Goal: Information Seeking & Learning: Understand process/instructions

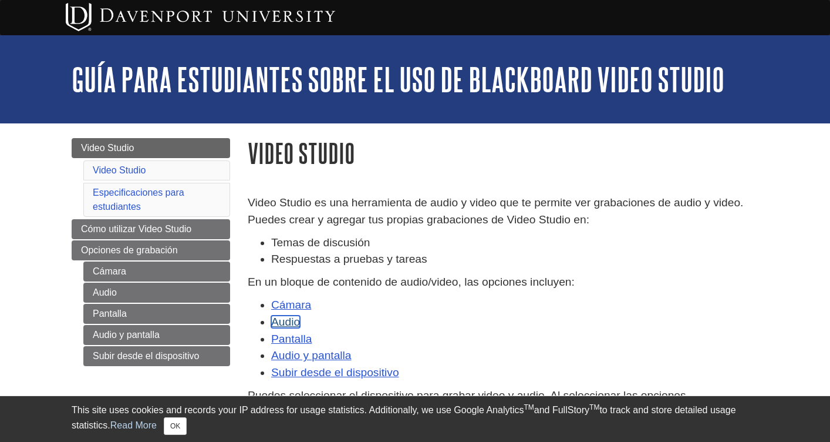
click at [286, 325] on link "Audio" at bounding box center [285, 321] width 29 height 12
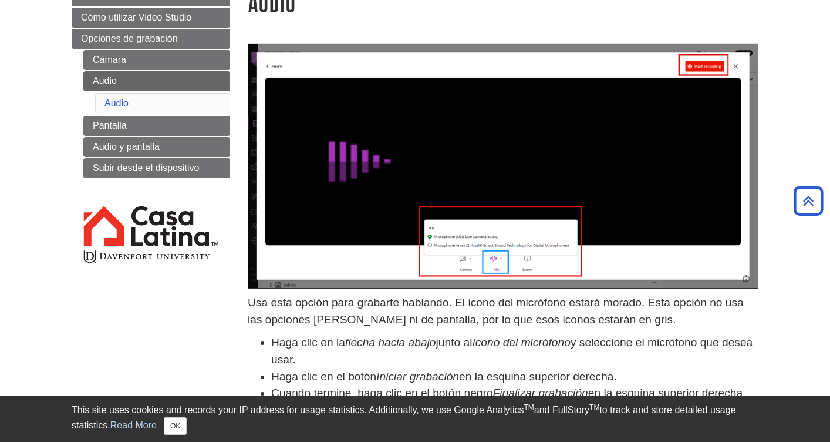
scroll to position [96, 0]
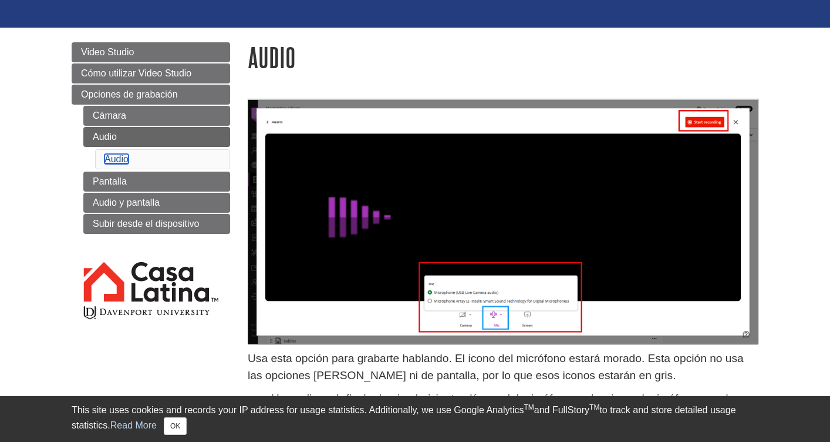
click at [110, 154] on link "Audio" at bounding box center [117, 159] width 24 height 10
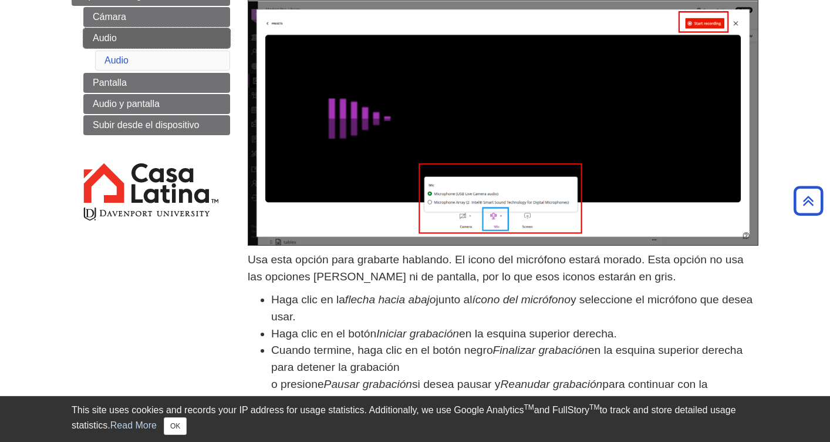
click at [97, 43] on link "Audio" at bounding box center [156, 38] width 147 height 20
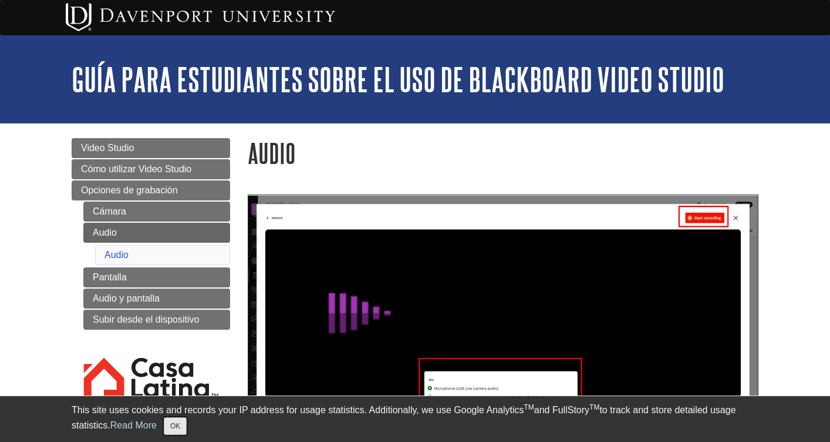
click at [183, 423] on button "OK" at bounding box center [175, 426] width 23 height 18
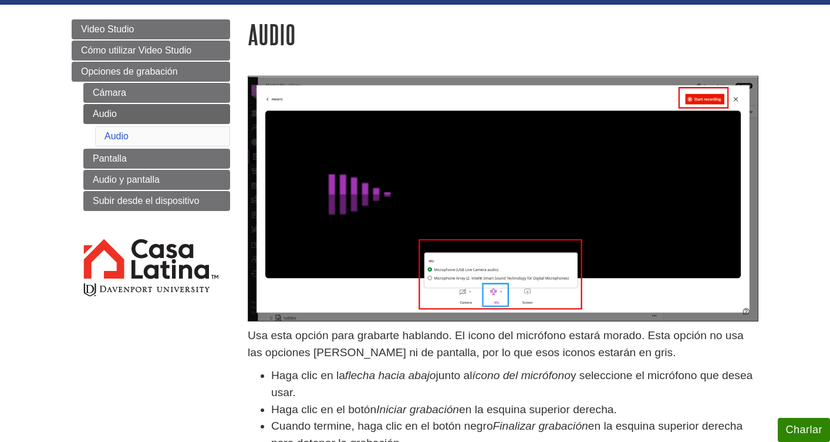
scroll to position [119, 0]
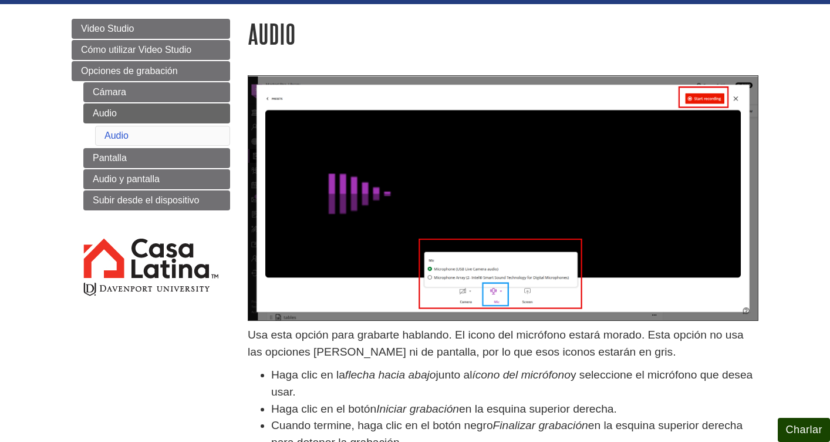
click at [809, 422] on button "Charlar" at bounding box center [804, 430] width 52 height 24
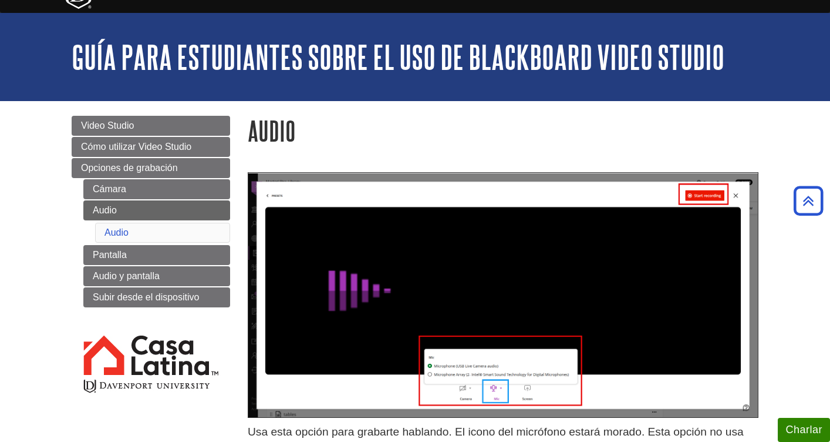
scroll to position [0, 0]
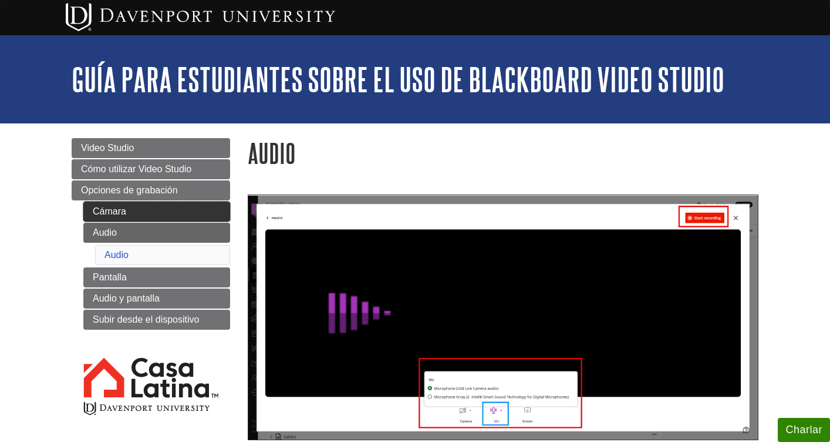
click at [153, 213] on link "Cámara" at bounding box center [156, 211] width 147 height 20
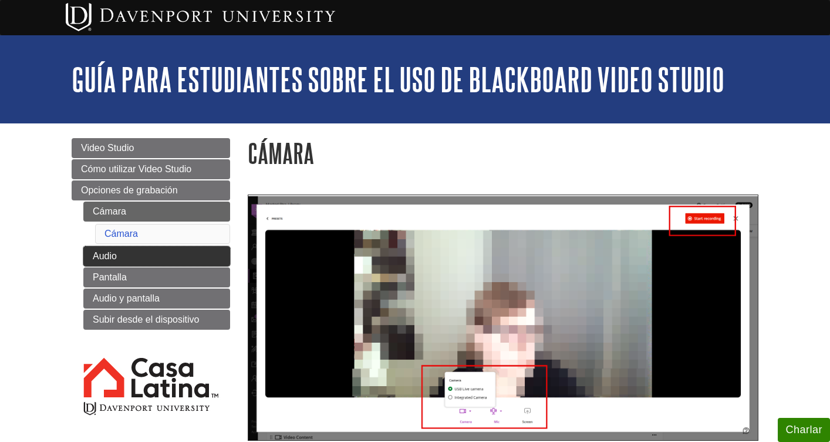
click at [157, 247] on link "Audio" at bounding box center [156, 256] width 147 height 20
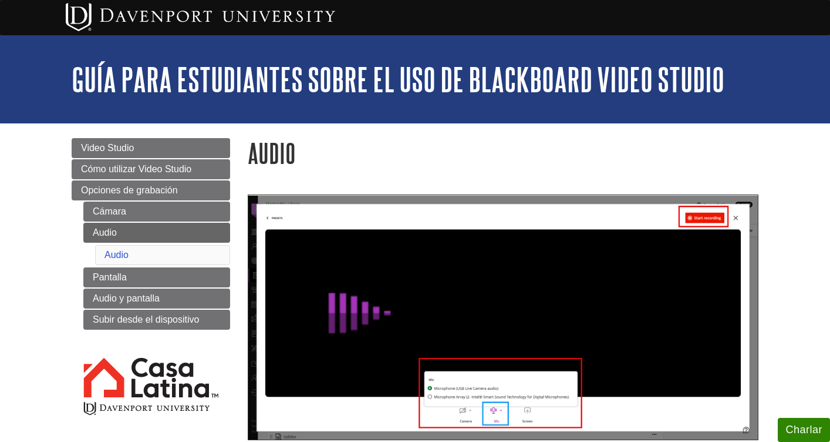
click at [440, 214] on img at bounding box center [503, 316] width 511 height 245
click at [489, 405] on img at bounding box center [503, 316] width 511 height 245
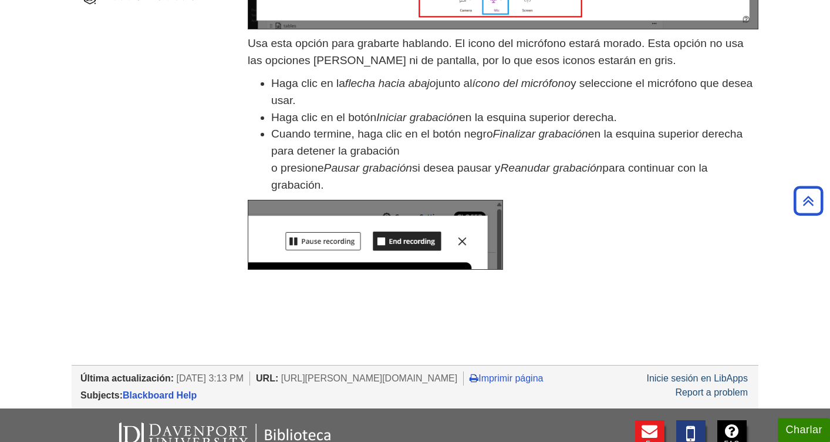
scroll to position [411, 0]
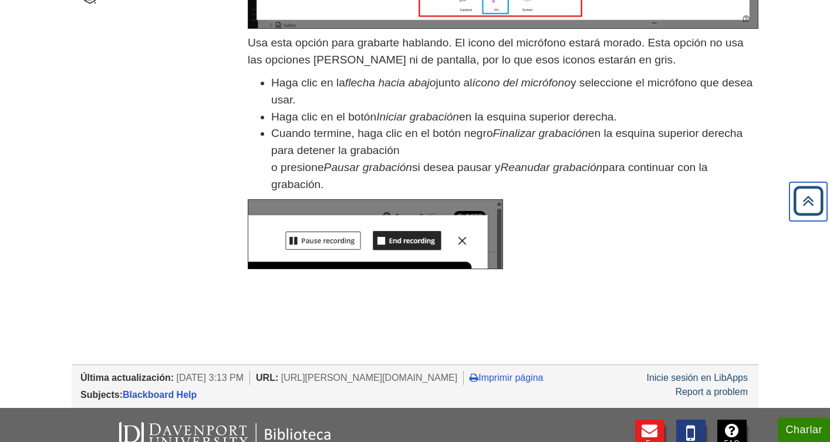
click at [800, 193] on icon "Back to Top" at bounding box center [809, 201] width 38 height 38
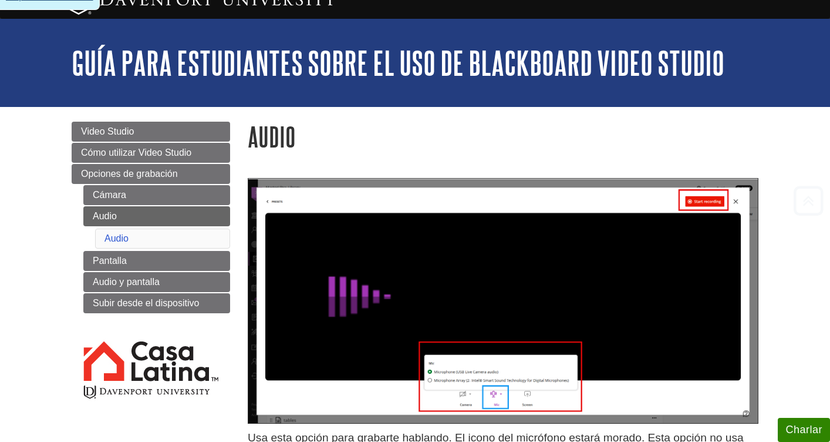
scroll to position [0, 0]
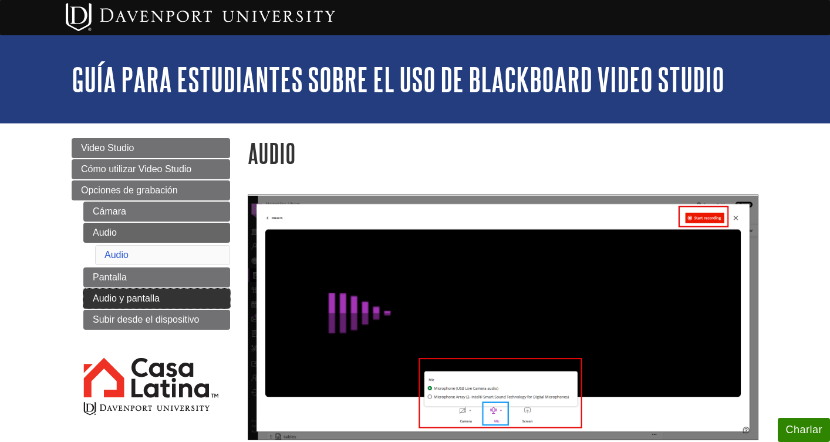
click at [189, 301] on link "Audio y pantalla" at bounding box center [156, 298] width 147 height 20
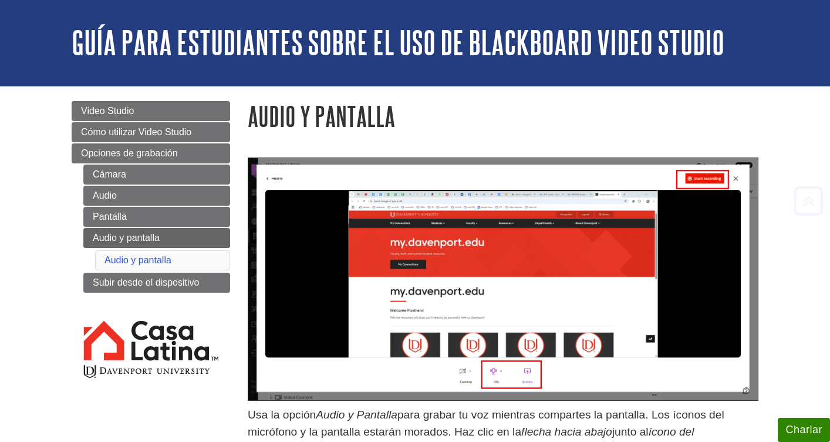
scroll to position [36, 0]
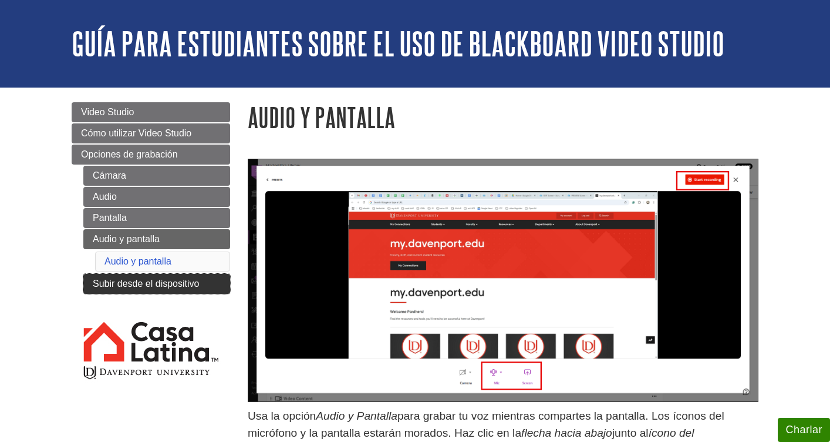
click at [127, 278] on link "Subir desde el dispositivo" at bounding box center [156, 284] width 147 height 20
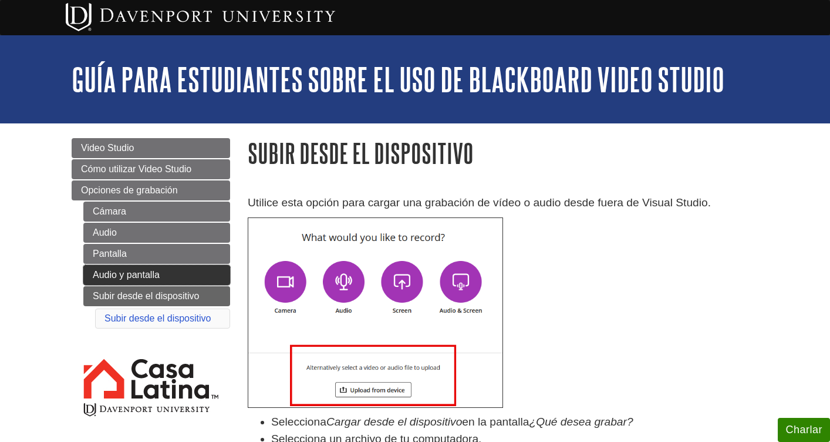
click at [130, 280] on link "Audio y pantalla" at bounding box center [156, 275] width 147 height 20
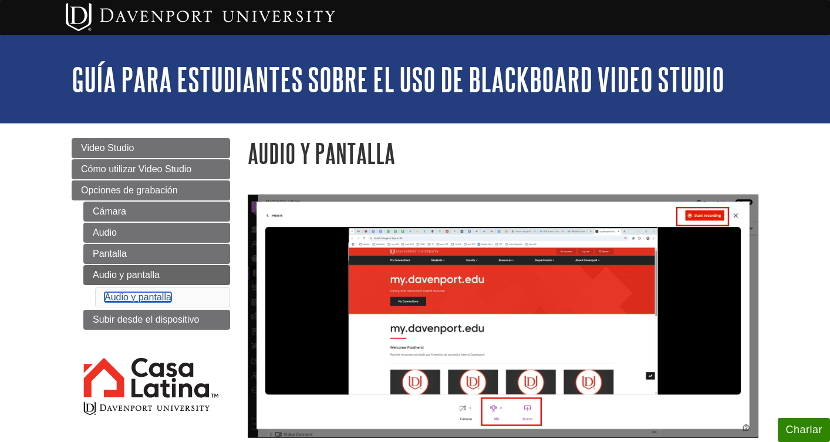
click at [130, 302] on link "Audio y pantalla" at bounding box center [138, 297] width 67 height 10
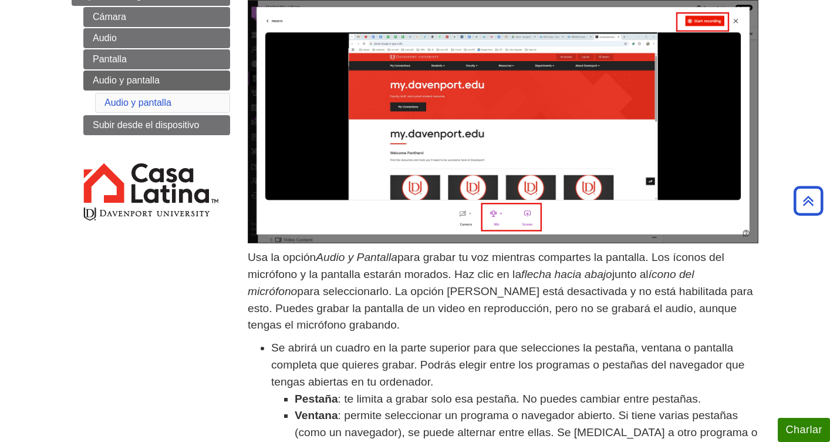
click at [697, 16] on img at bounding box center [503, 121] width 511 height 243
click at [467, 256] on p "Usa la opción Audio y Pantalla para grabar tu voz mientras compartes la pantall…" at bounding box center [503, 291] width 511 height 85
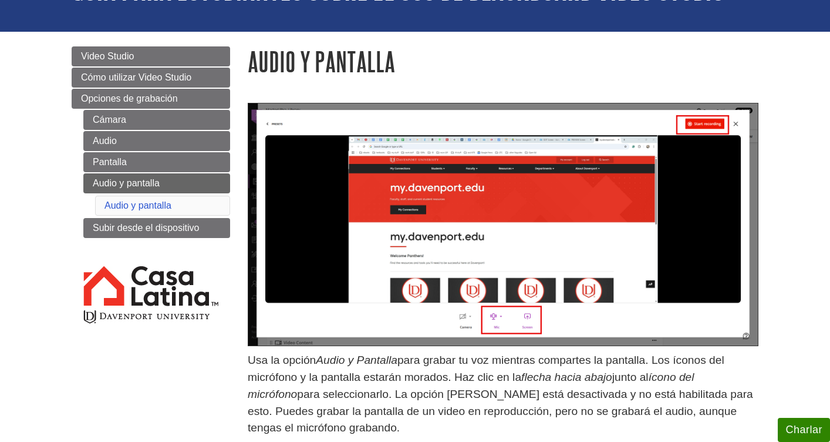
scroll to position [93, 0]
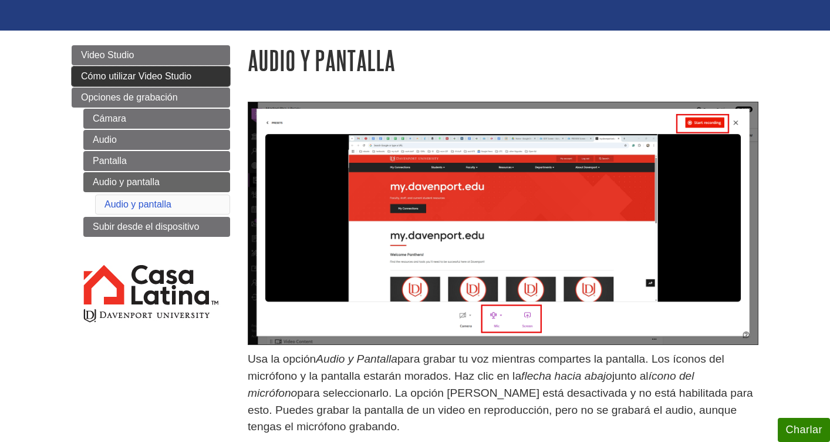
click at [152, 81] on span "Cómo utilizar Video Studio" at bounding box center [136, 76] width 110 height 10
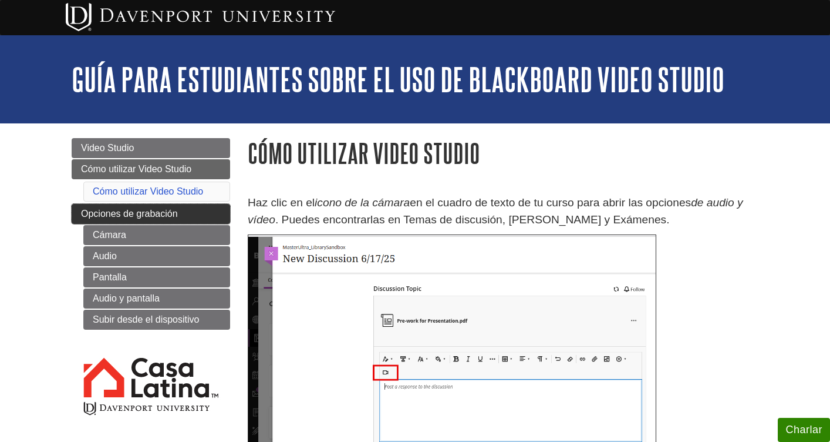
click at [169, 215] on span "Opciones de grabación" at bounding box center [129, 213] width 97 height 10
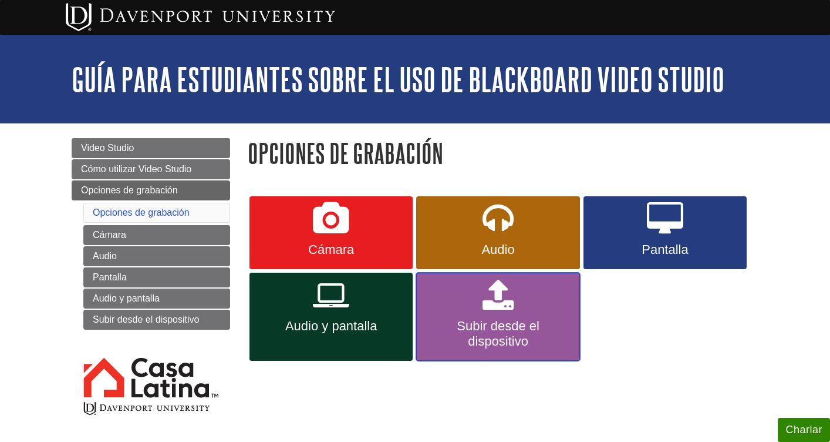
click at [497, 318] on span "Subir desde el dispositivo" at bounding box center [498, 333] width 146 height 31
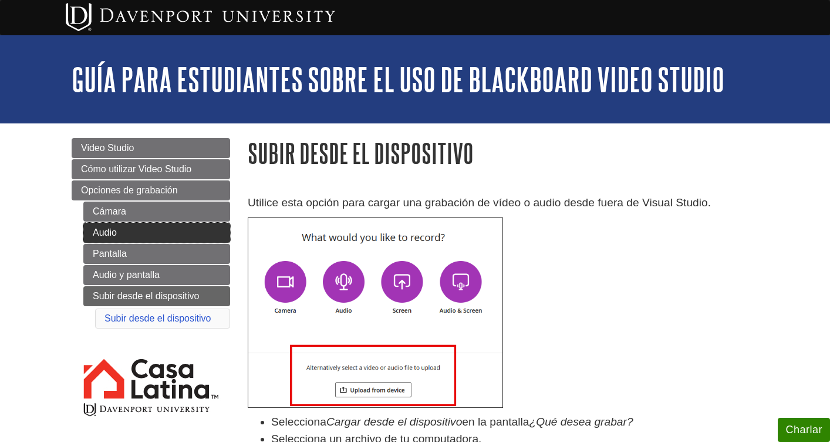
click at [154, 230] on link "Audio" at bounding box center [156, 233] width 147 height 20
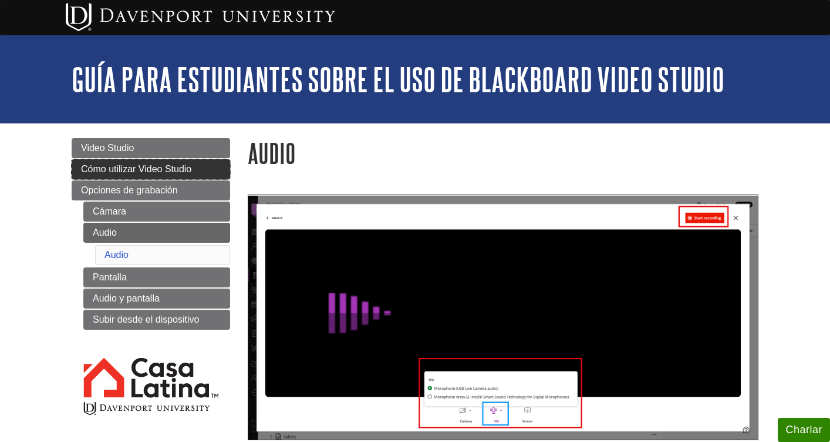
click at [126, 173] on span "Cómo utilizar Video Studio" at bounding box center [136, 169] width 110 height 10
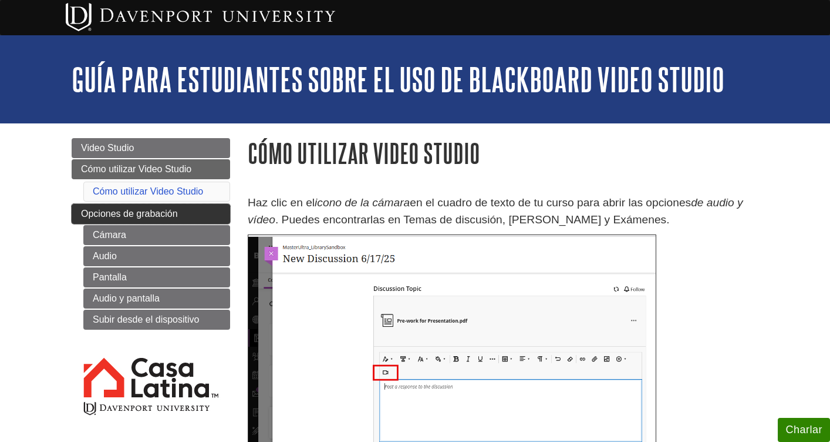
click at [128, 210] on span "Opciones de grabación" at bounding box center [129, 213] width 97 height 10
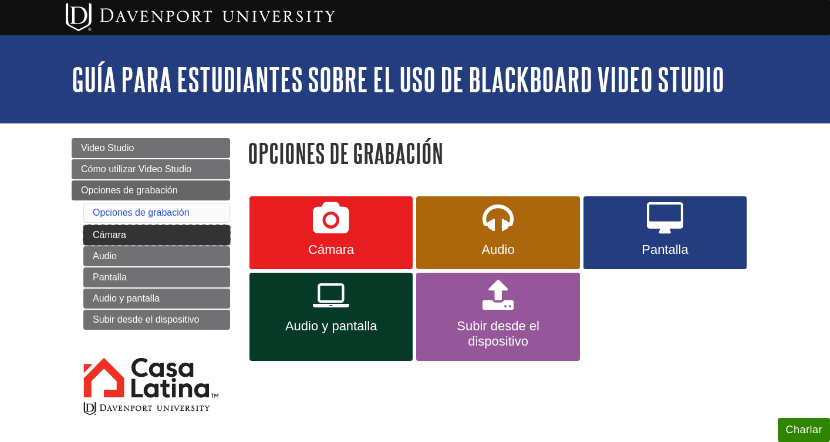
click at [132, 234] on link "Cámara" at bounding box center [156, 235] width 147 height 20
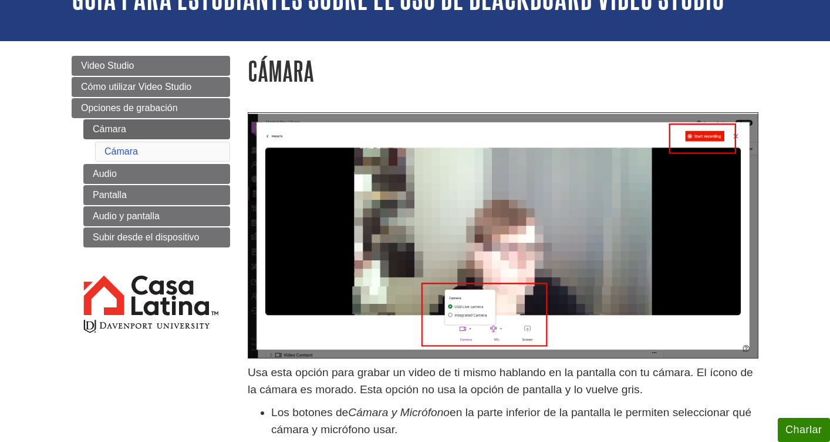
scroll to position [80, 0]
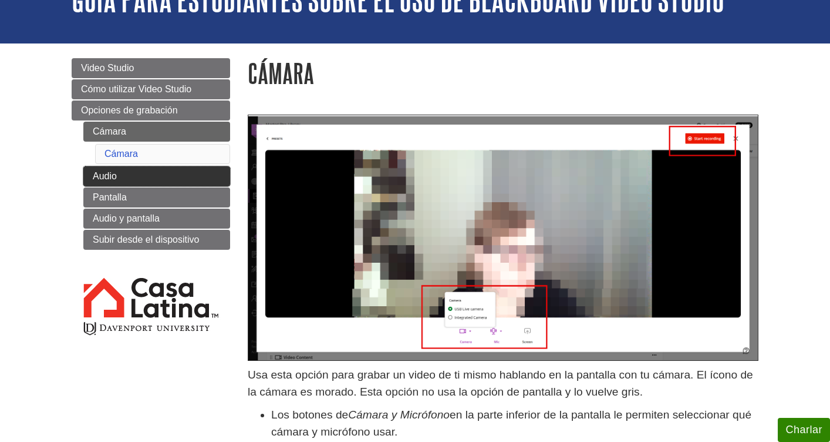
click at [121, 179] on link "Audio" at bounding box center [156, 176] width 147 height 20
